Goal: Check status: Check status

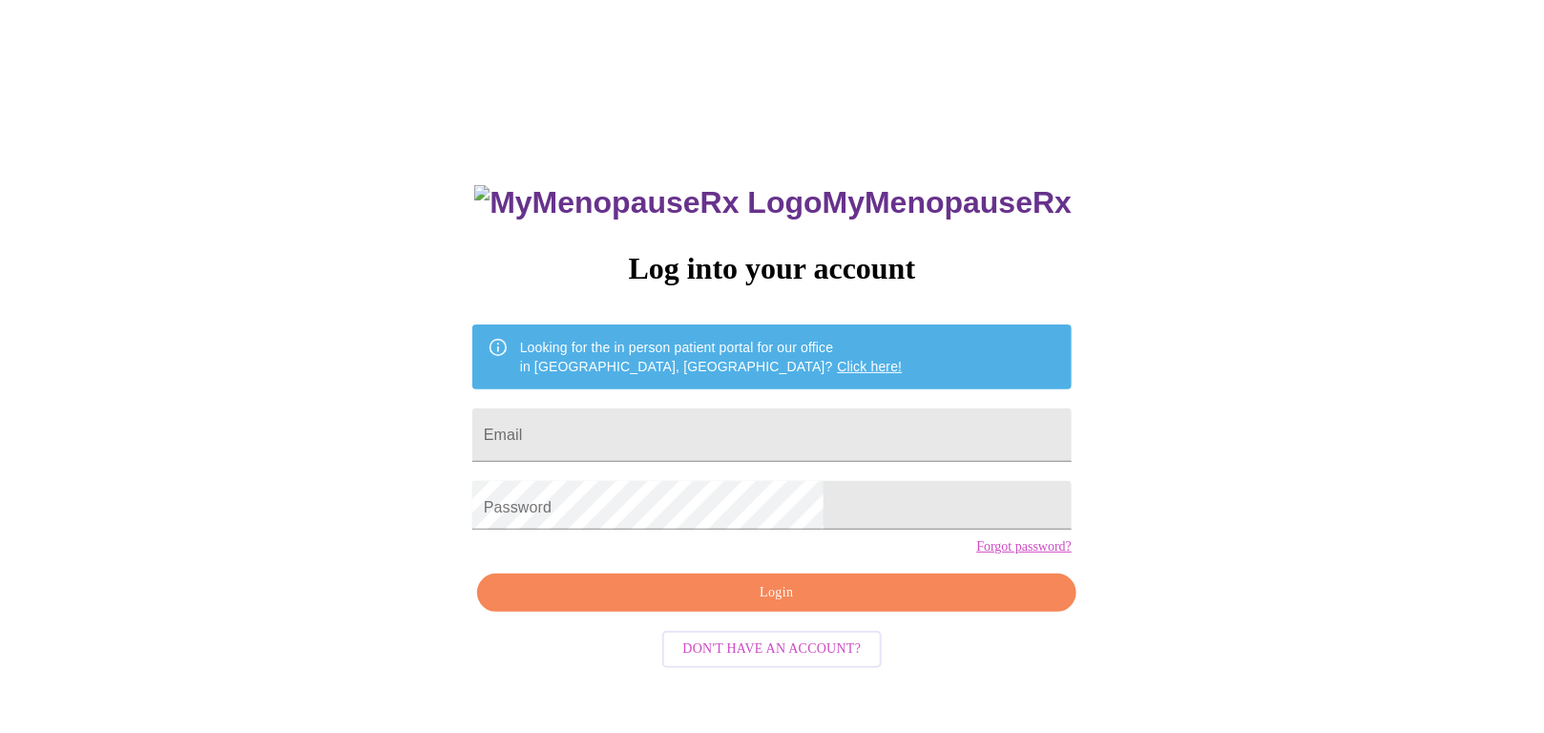
type input "[EMAIL_ADDRESS][DOMAIN_NAME]"
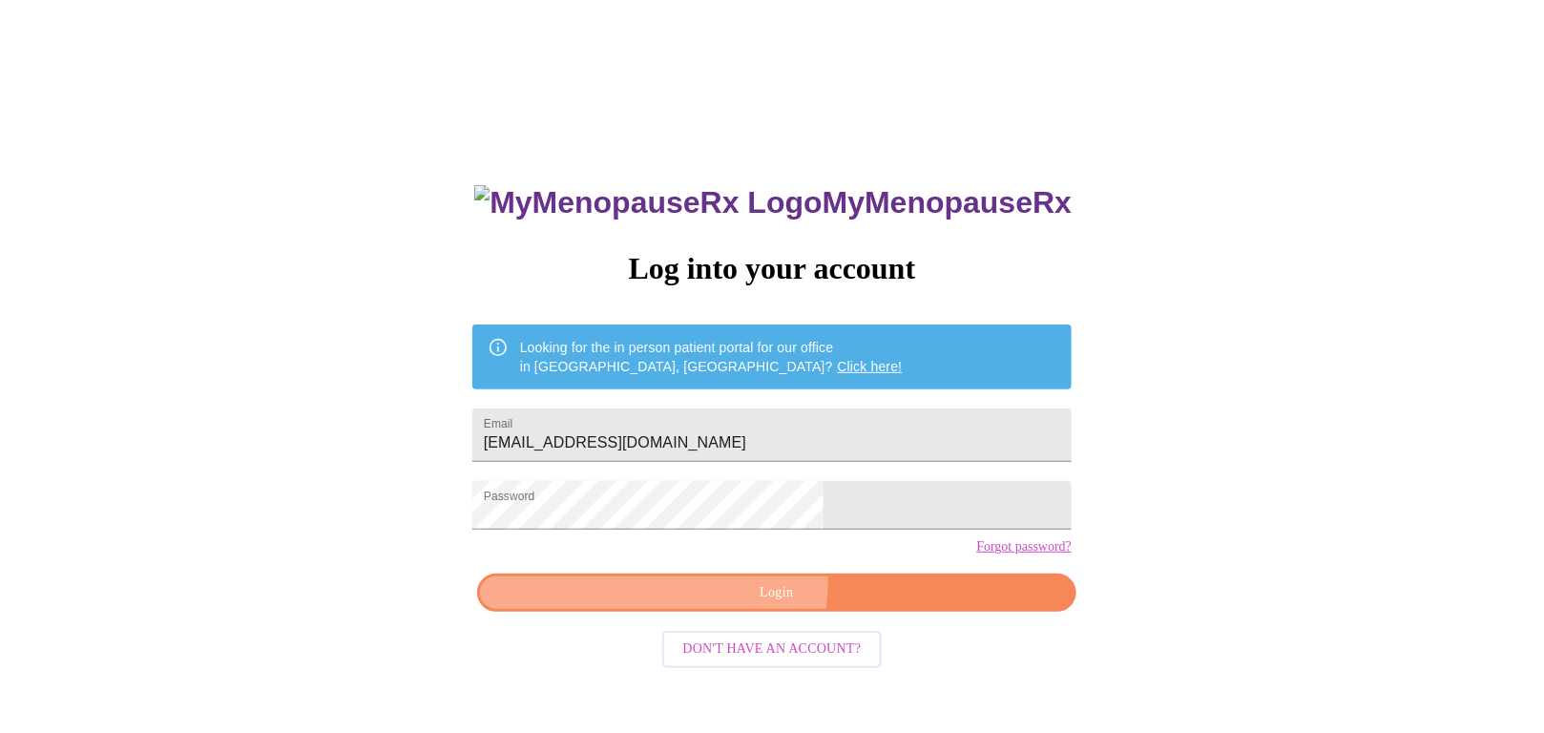
click at [772, 599] on span "Login" at bounding box center [776, 593] width 555 height 24
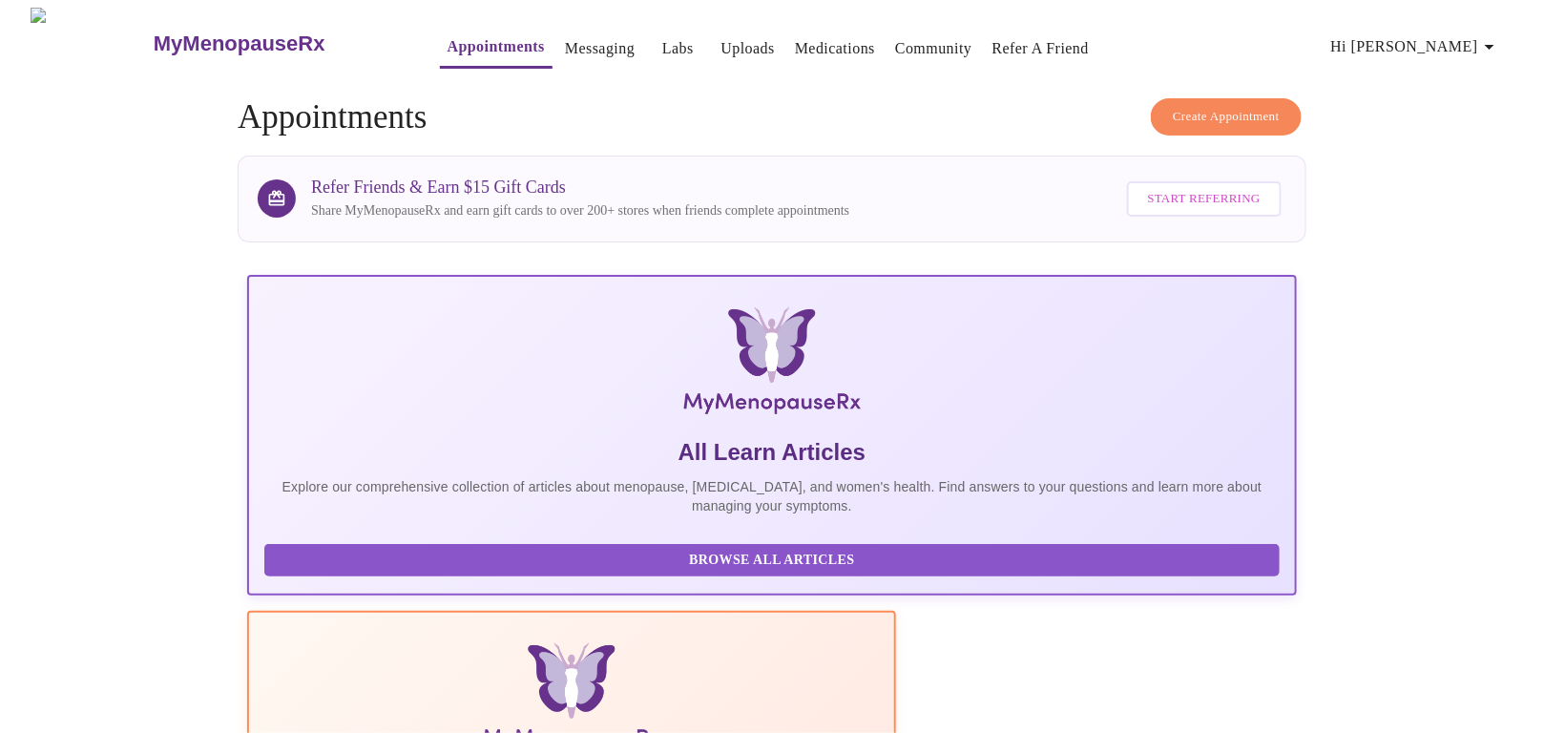
click at [565, 46] on link "Messaging" at bounding box center [600, 48] width 70 height 27
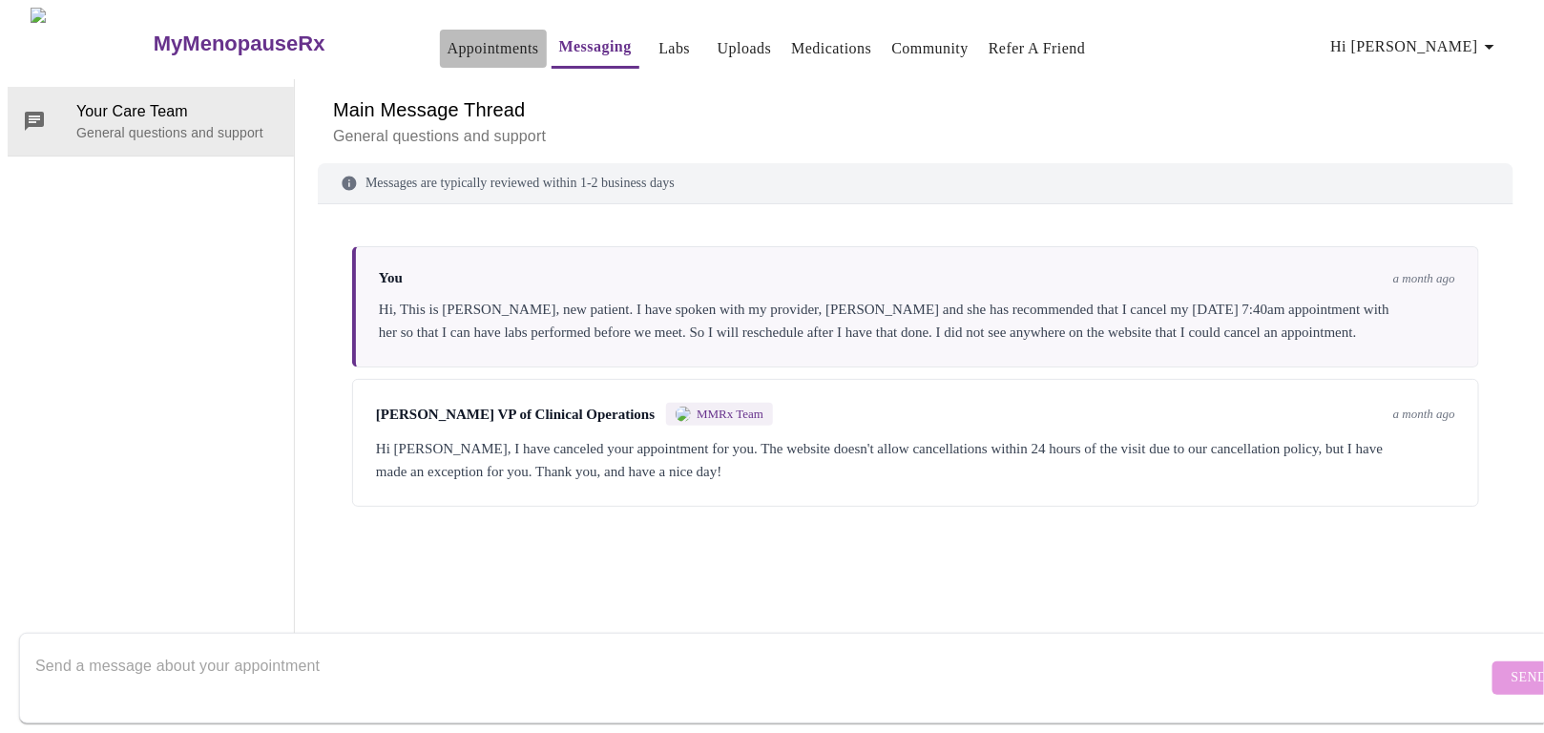
click at [447, 41] on link "Appointments" at bounding box center [493, 48] width 92 height 27
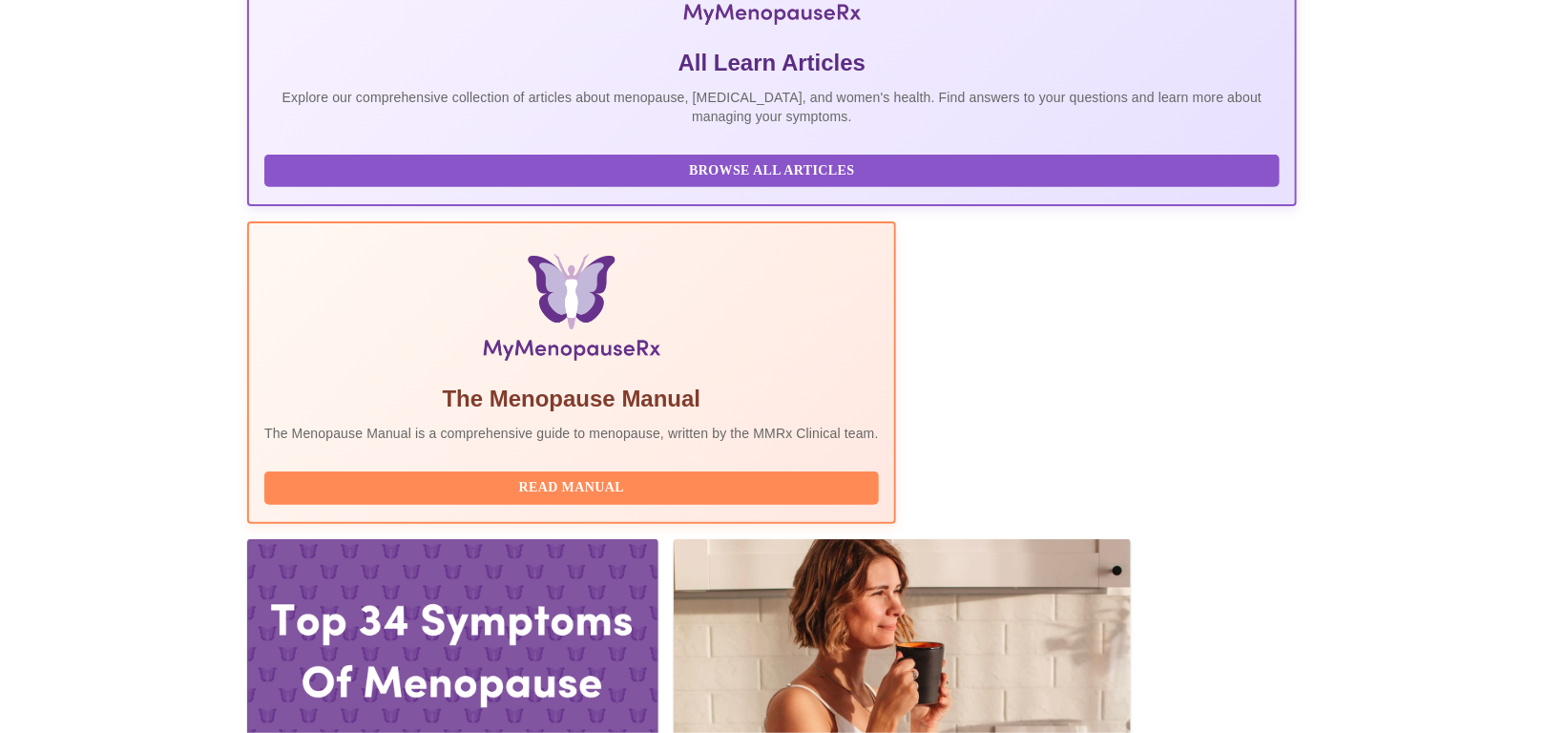
scroll to position [433, 0]
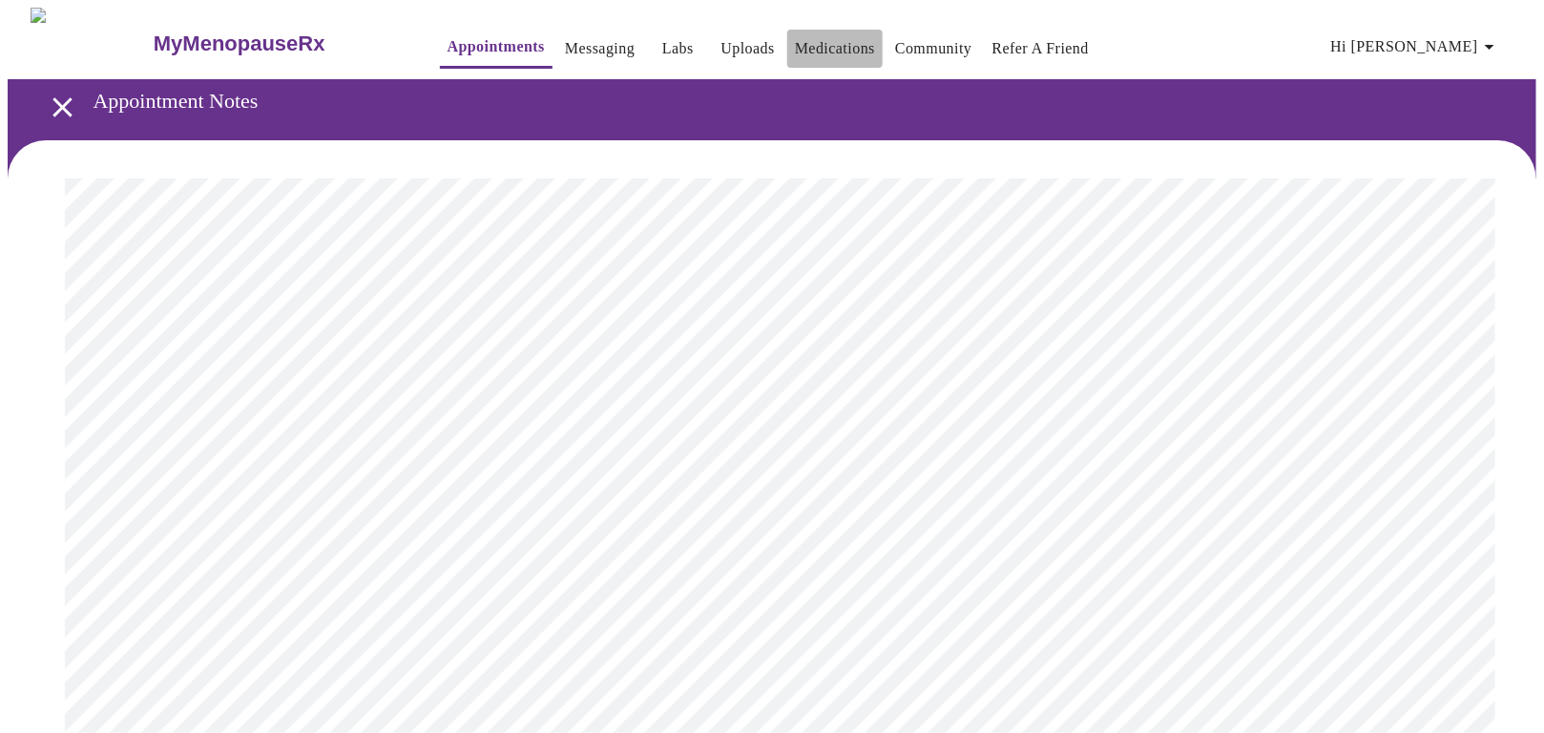
click at [795, 40] on link "Medications" at bounding box center [835, 48] width 80 height 27
